Goal: Task Accomplishment & Management: Use online tool/utility

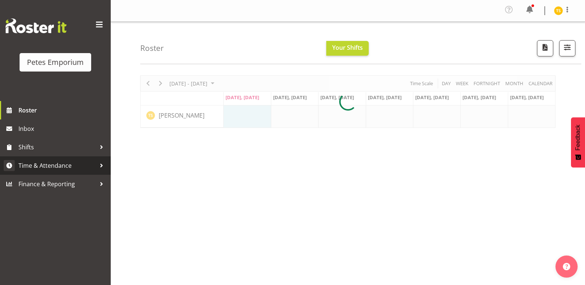
click at [45, 161] on span "Time & Attendance" at bounding box center [57, 165] width 78 height 11
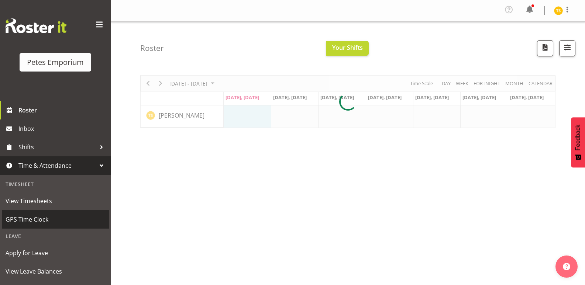
click at [22, 220] on span "GPS Time Clock" at bounding box center [56, 219] width 100 height 11
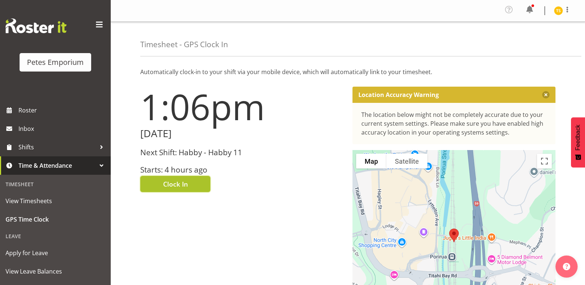
click at [182, 185] on span "Clock In" at bounding box center [175, 184] width 25 height 10
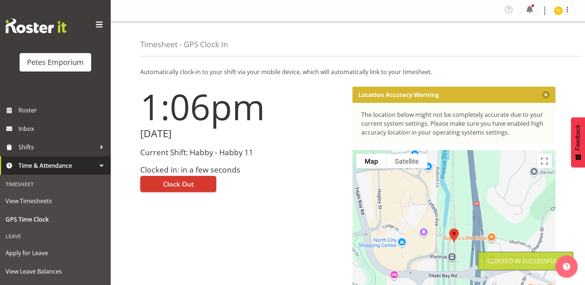
click at [558, 10] on img at bounding box center [558, 10] width 9 height 9
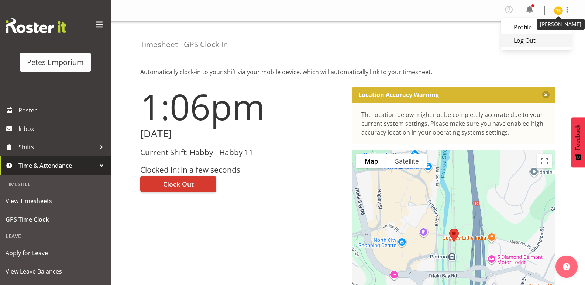
click at [527, 41] on link "Log Out" at bounding box center [536, 40] width 71 height 13
